Goal: Register for event/course

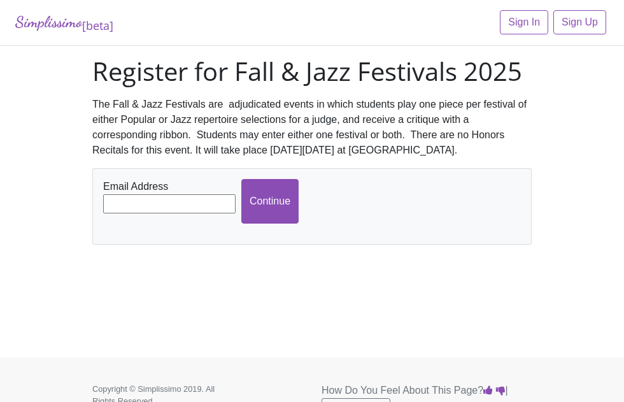
click at [171, 201] on input "text" at bounding box center [169, 203] width 132 height 19
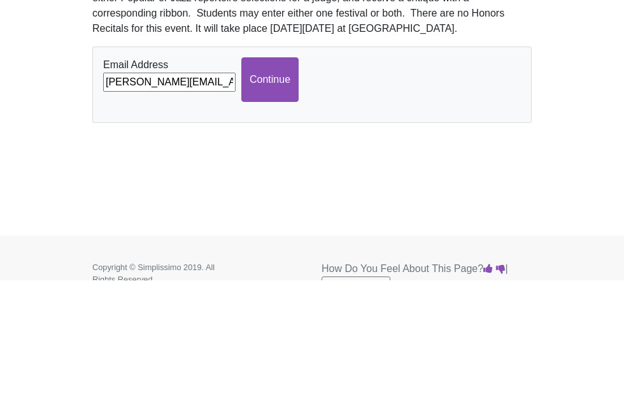
click at [262, 179] on input "Continue" at bounding box center [269, 201] width 57 height 45
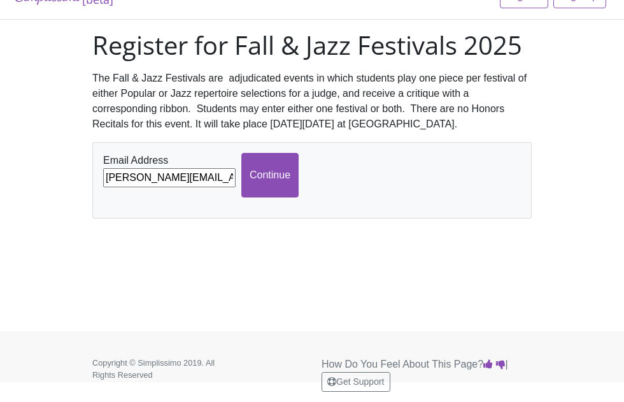
click at [198, 168] on input "k.yardley@tcu.edy" at bounding box center [169, 177] width 132 height 19
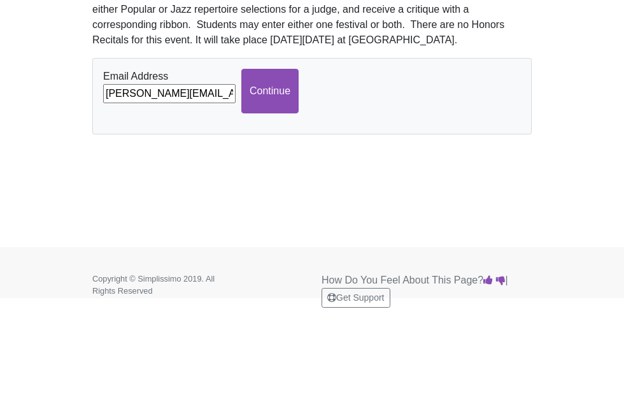
type input "[PERSON_NAME][EMAIL_ADDRESS][DOMAIN_NAME]"
click at [272, 153] on input "Continue" at bounding box center [269, 175] width 57 height 45
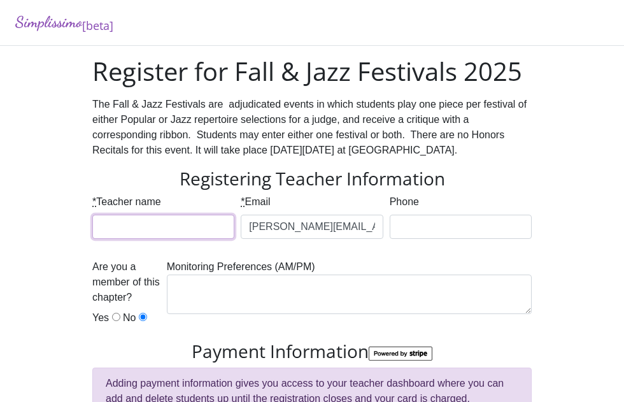
click at [174, 229] on input "* Teacher name" at bounding box center [163, 227] width 142 height 24
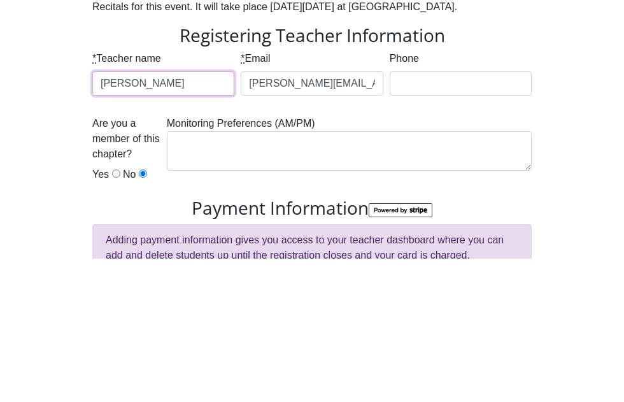
type input "[PERSON_NAME]"
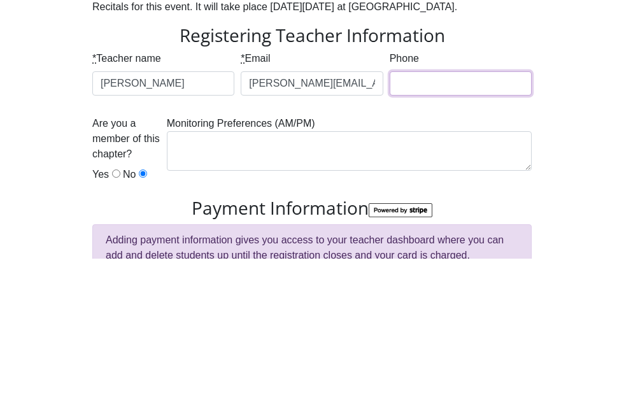
click at [418, 215] on input "Phone" at bounding box center [461, 227] width 142 height 24
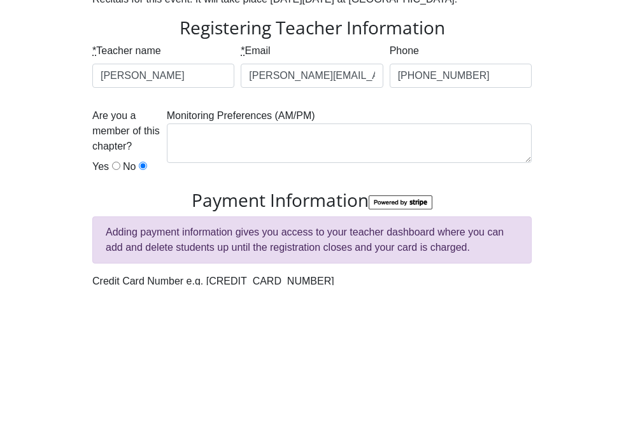
scroll to position [151, 0]
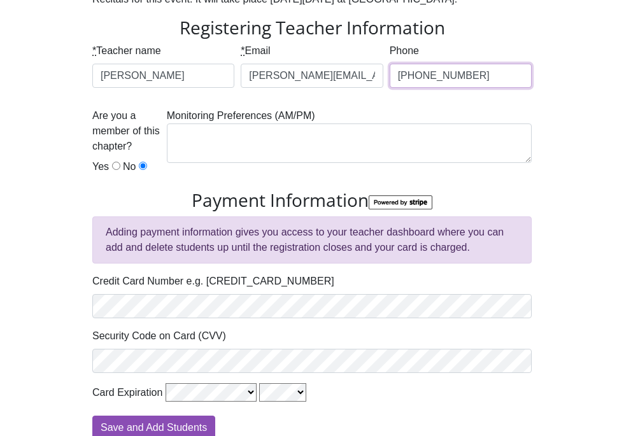
type input "[PHONE_NUMBER]"
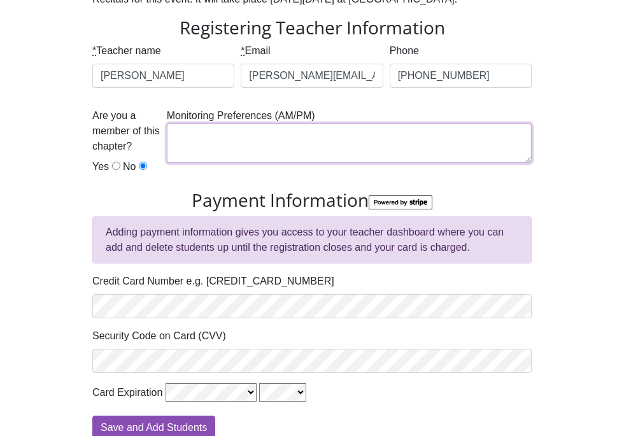
click at [185, 144] on textarea at bounding box center [349, 143] width 365 height 39
type textarea "A"
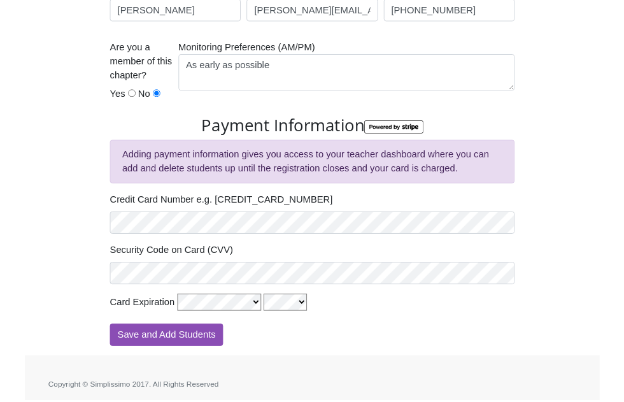
scroll to position [248, 0]
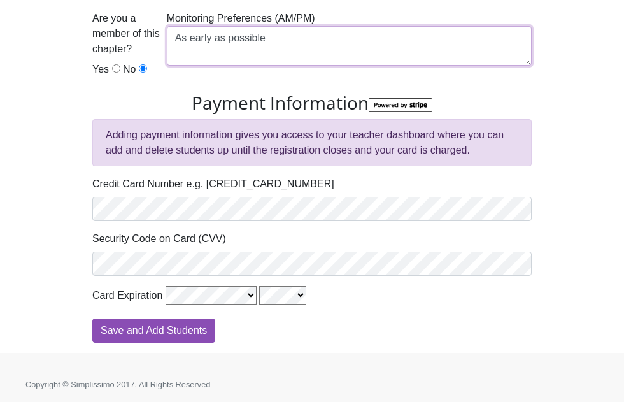
type textarea "As early as possible"
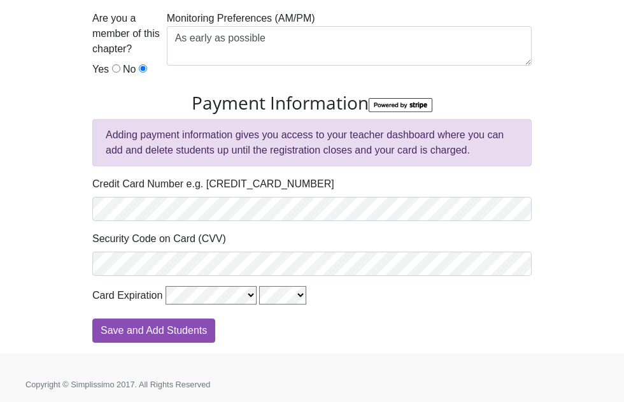
click at [256, 336] on div "Save and Add Students" at bounding box center [311, 330] width 439 height 24
click at [208, 328] on input "Save and Add Students" at bounding box center [153, 330] width 123 height 24
type input "Processing"
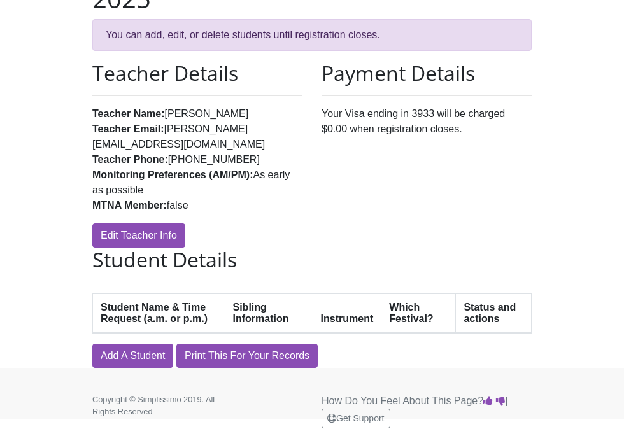
scroll to position [145, 0]
click at [145, 357] on link "Add A Student" at bounding box center [132, 356] width 81 height 24
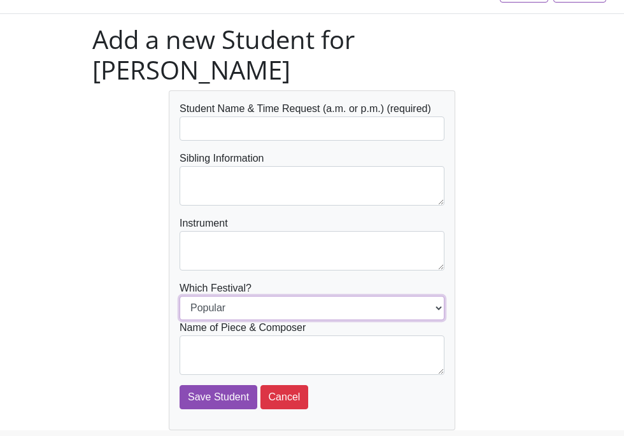
click at [369, 307] on select "Popular Jazz" at bounding box center [312, 308] width 265 height 24
select select "Jazz"
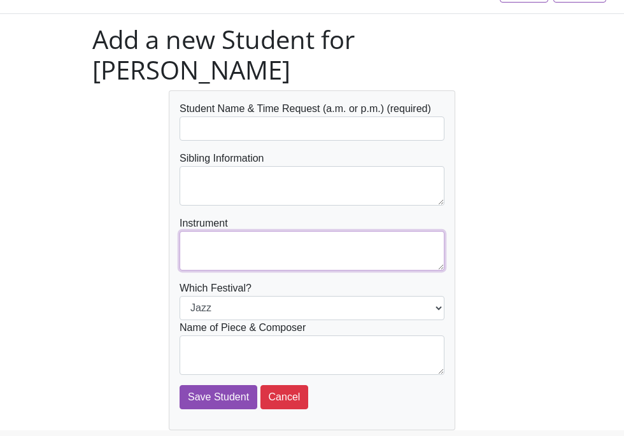
click at [293, 247] on textarea at bounding box center [312, 250] width 265 height 39
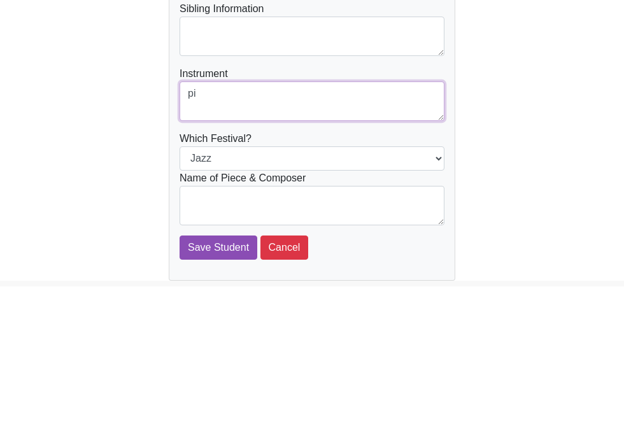
type textarea "p"
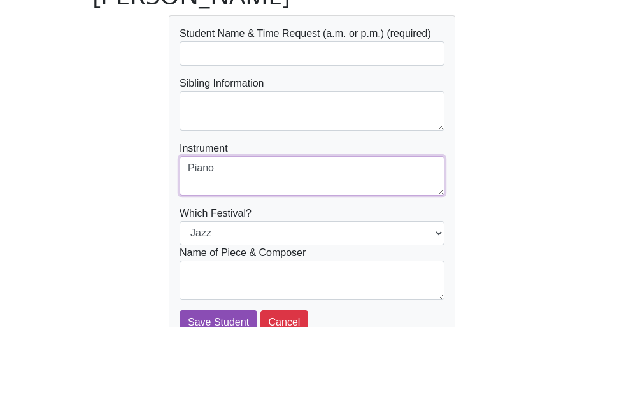
type textarea "Piano"
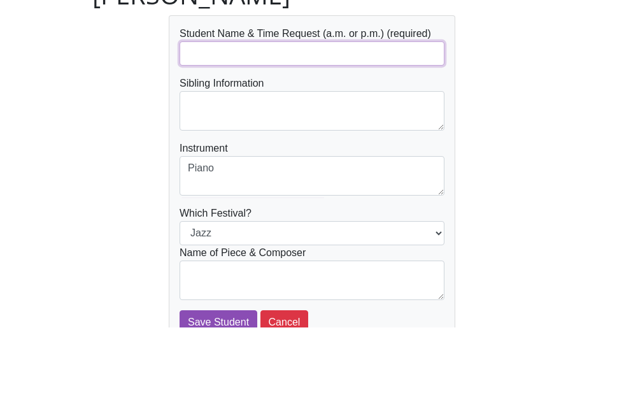
click at [387, 117] on input "text" at bounding box center [312, 129] width 265 height 24
type input "[PERSON_NAME]"
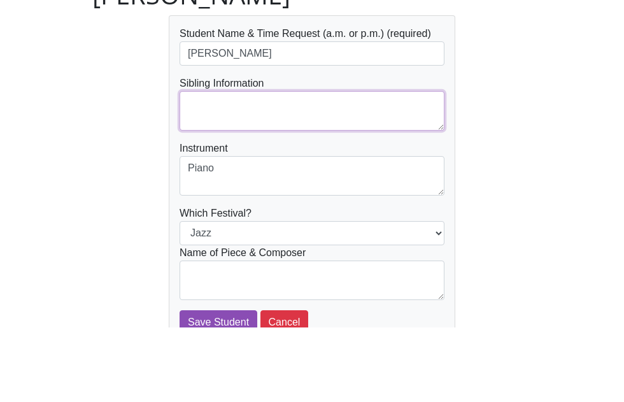
click at [415, 166] on textarea at bounding box center [312, 185] width 265 height 39
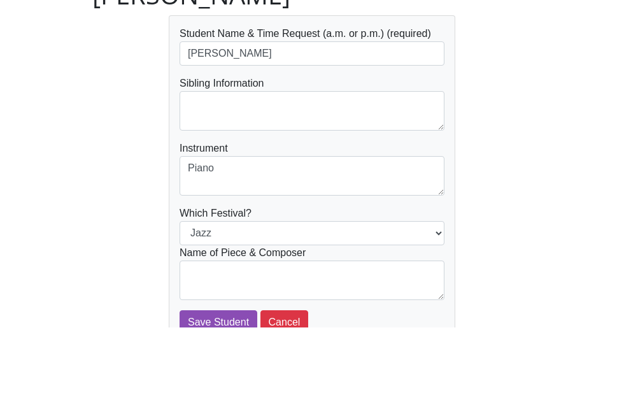
scroll to position [107, 0]
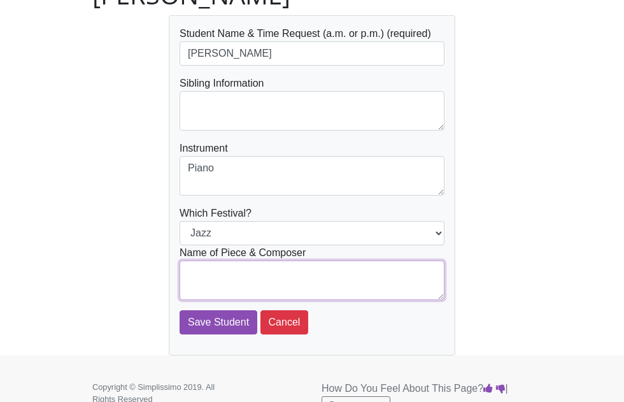
click at [315, 287] on textarea at bounding box center [312, 279] width 265 height 39
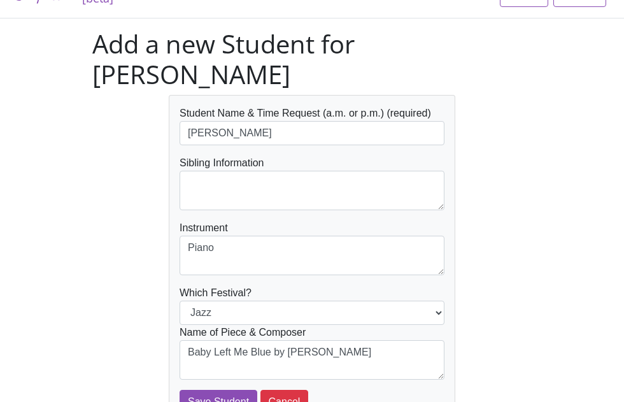
scroll to position [27, 0]
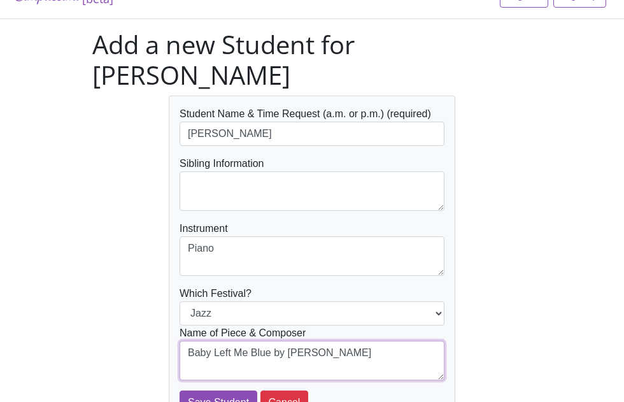
type textarea "Baby Left Me Blue by Nancy Faber"
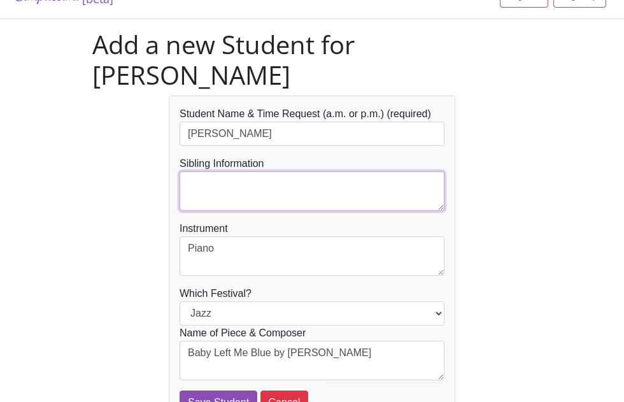
click at [386, 197] on textarea at bounding box center [312, 190] width 265 height 39
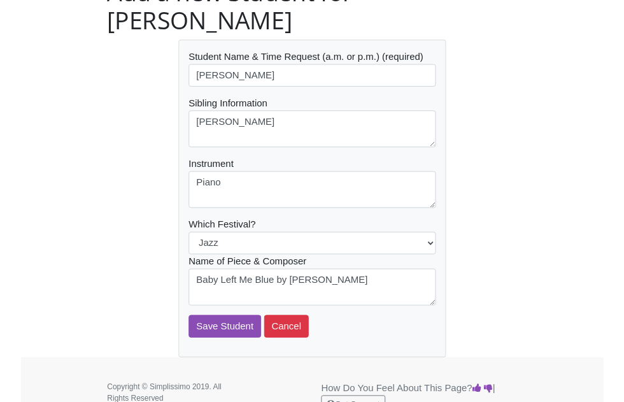
scroll to position [80, 0]
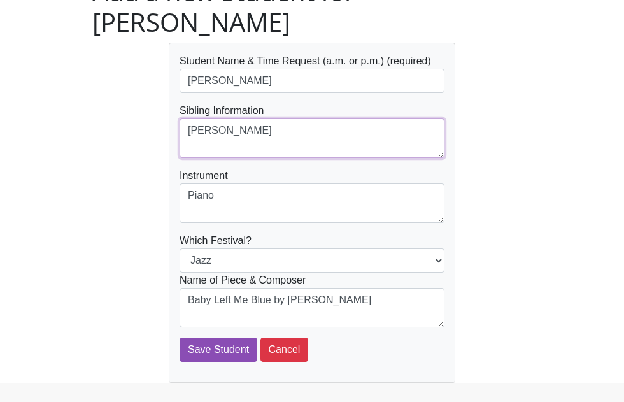
type textarea "[PERSON_NAME]"
click at [234, 351] on input "Save Student" at bounding box center [219, 349] width 78 height 24
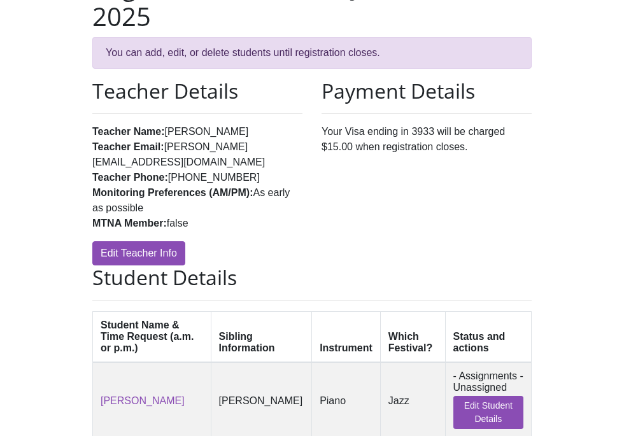
scroll to position [129, 0]
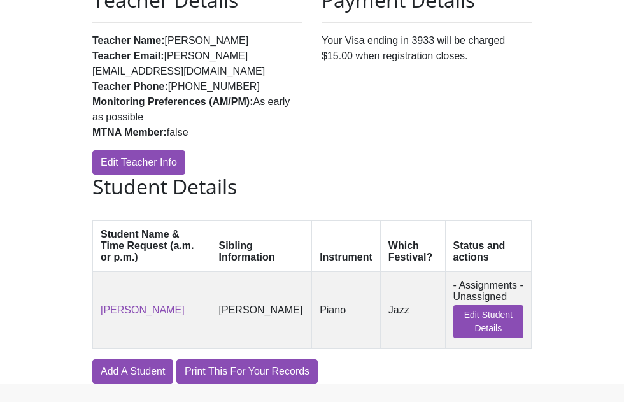
click at [295, 376] on link "Print This For Your Records" at bounding box center [246, 371] width 141 height 24
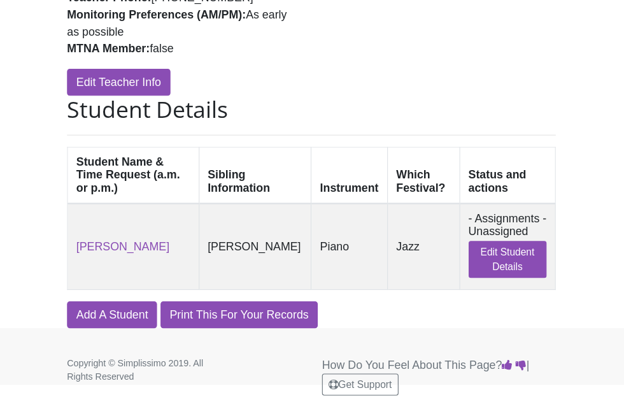
scroll to position [273, 0]
